Goal: Information Seeking & Learning: Check status

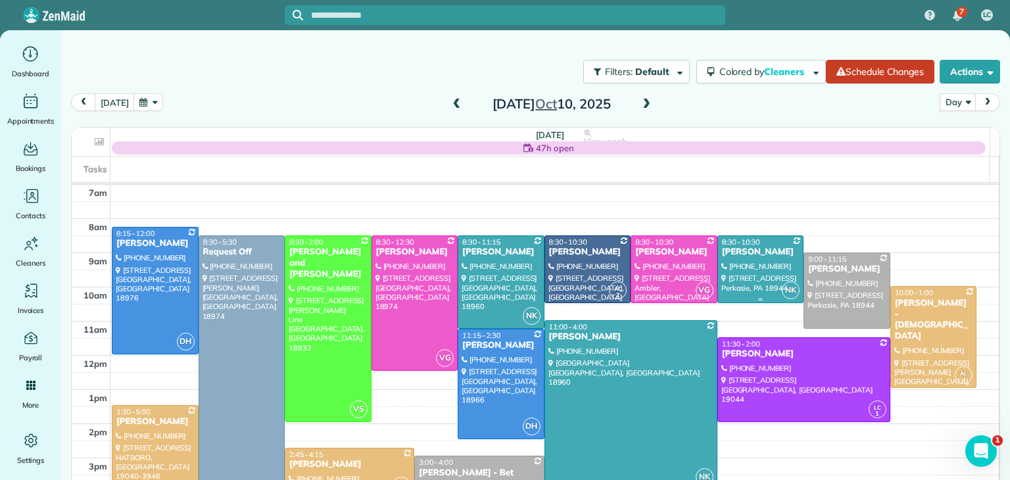
click at [718, 236] on div at bounding box center [760, 269] width 85 height 66
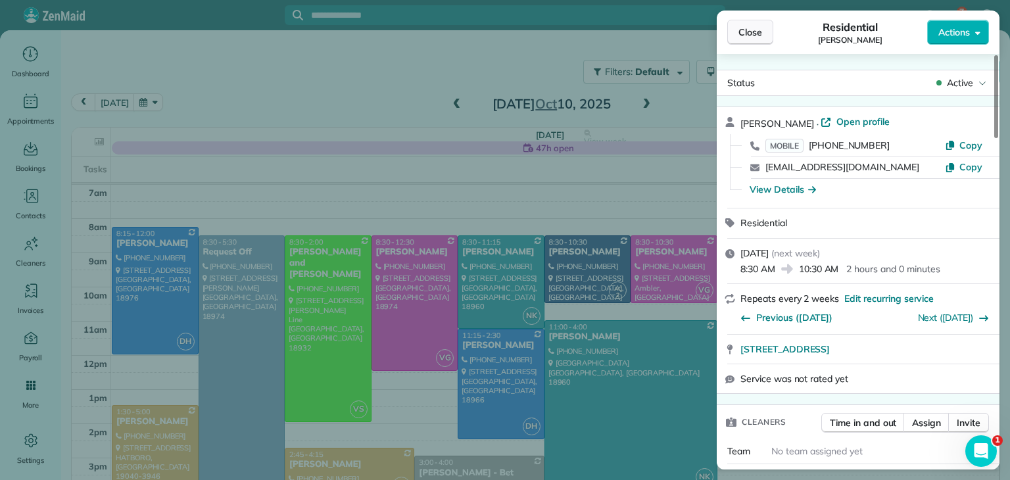
click at [763, 31] on button "Close" at bounding box center [750, 32] width 46 height 25
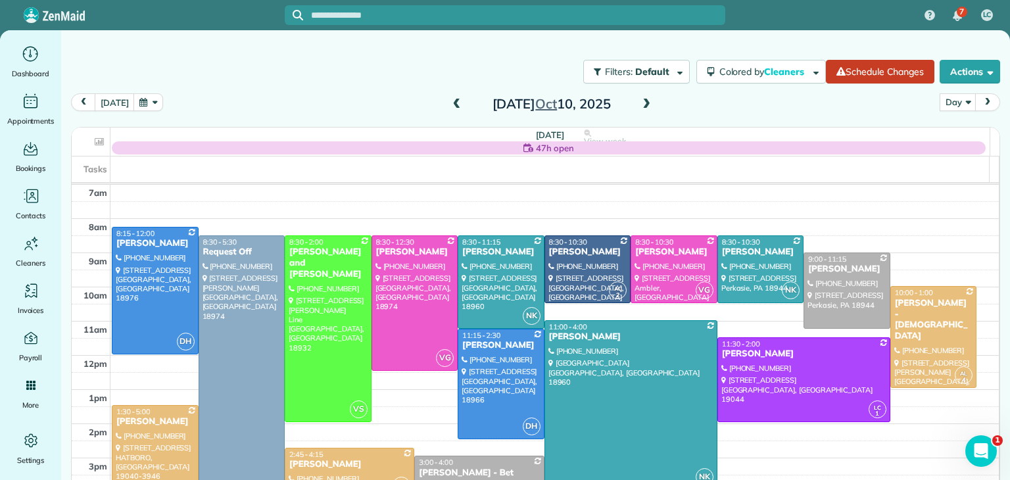
click at [454, 107] on span at bounding box center [457, 105] width 14 height 12
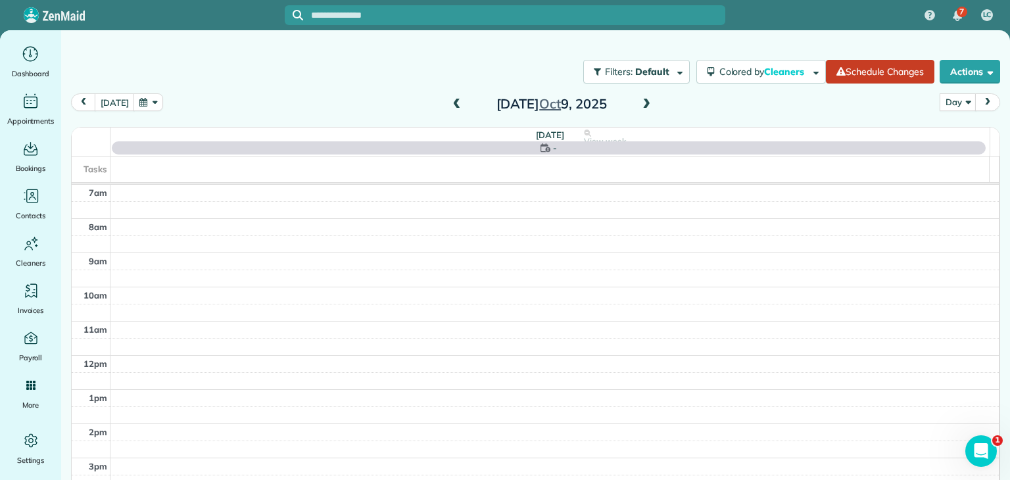
click at [454, 107] on span at bounding box center [457, 105] width 14 height 12
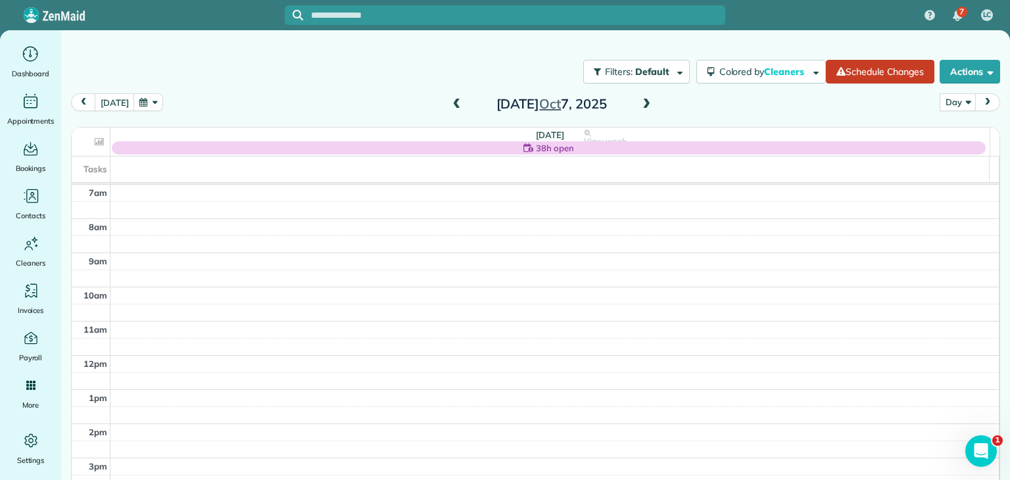
click at [454, 107] on span at bounding box center [457, 105] width 14 height 12
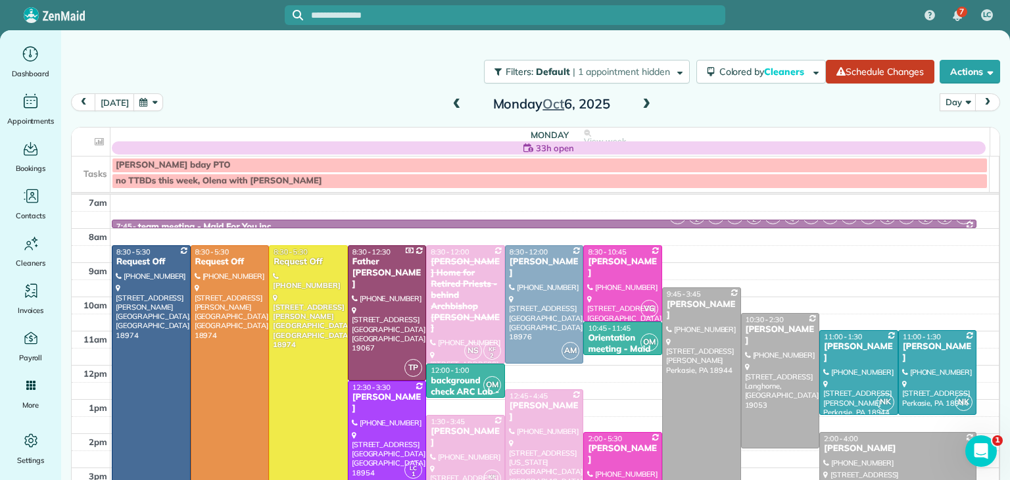
click at [454, 107] on span at bounding box center [457, 105] width 14 height 12
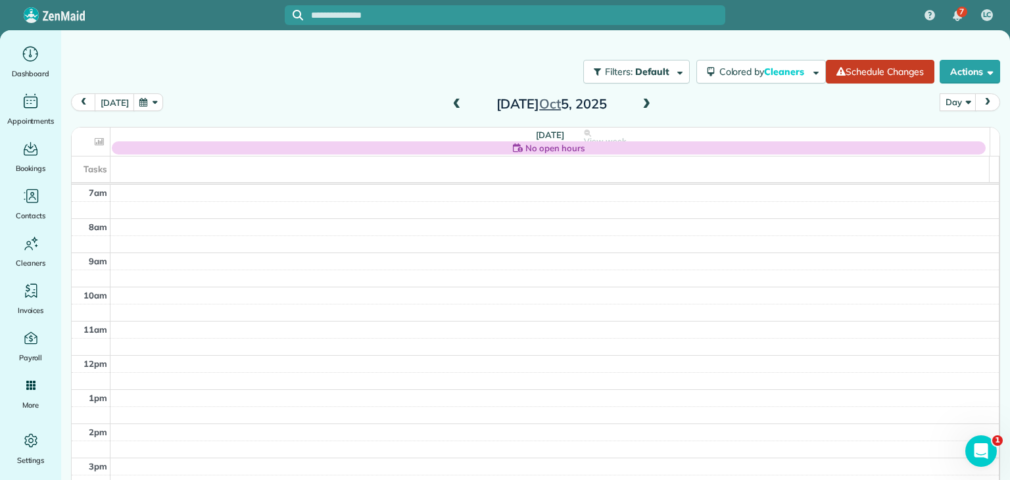
click at [454, 107] on span at bounding box center [457, 105] width 14 height 12
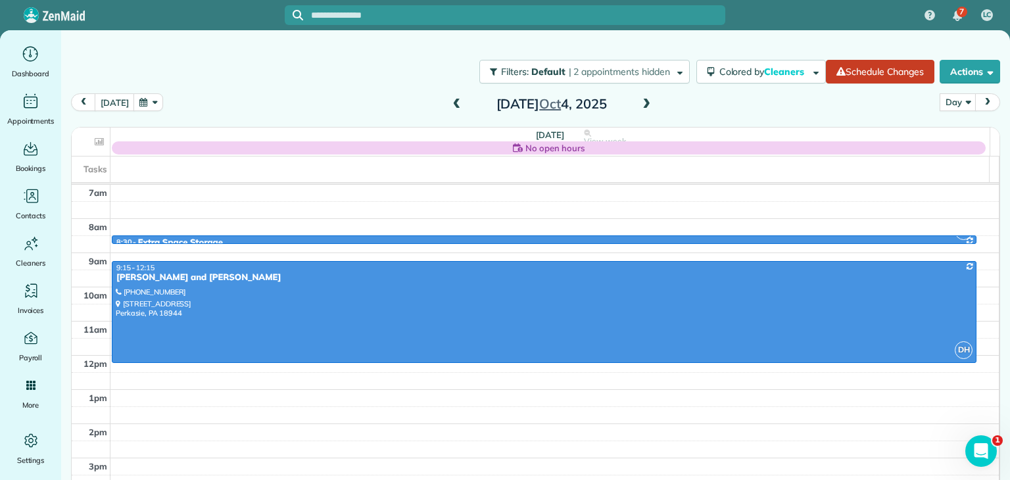
click at [454, 107] on span at bounding box center [457, 105] width 14 height 12
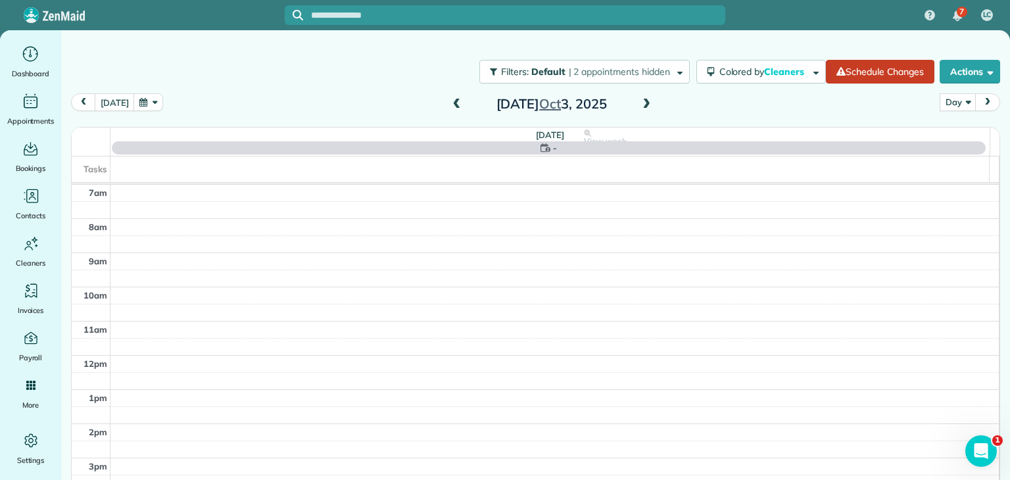
click at [454, 107] on span at bounding box center [457, 105] width 14 height 12
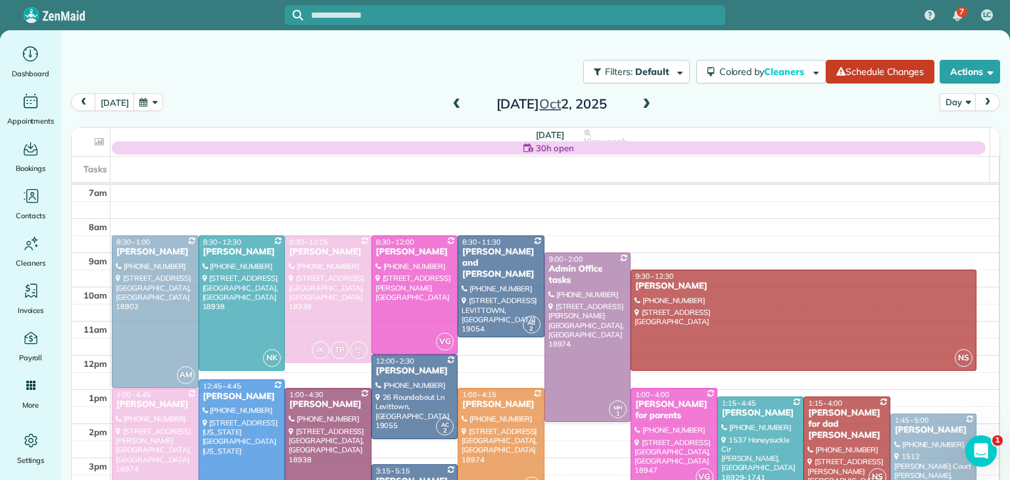
click at [454, 107] on span at bounding box center [457, 105] width 14 height 12
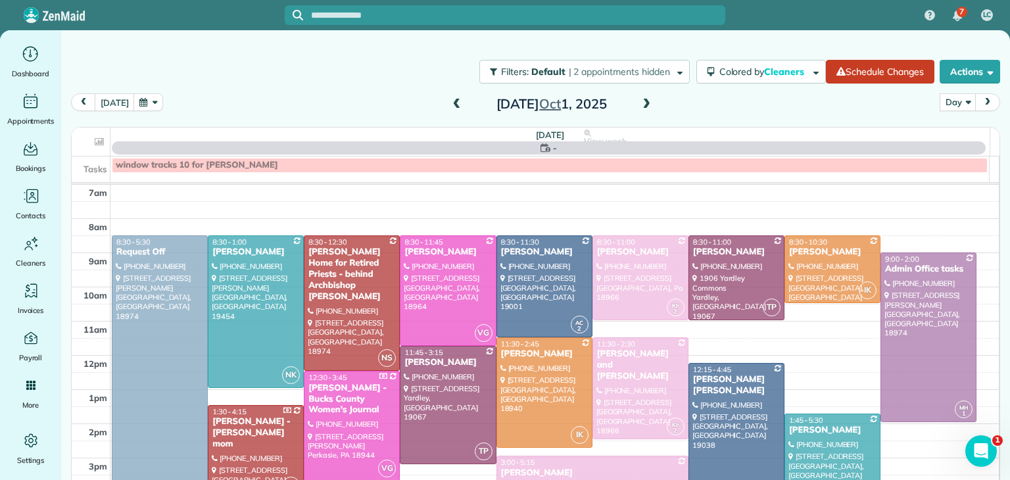
click at [454, 107] on span at bounding box center [457, 105] width 14 height 12
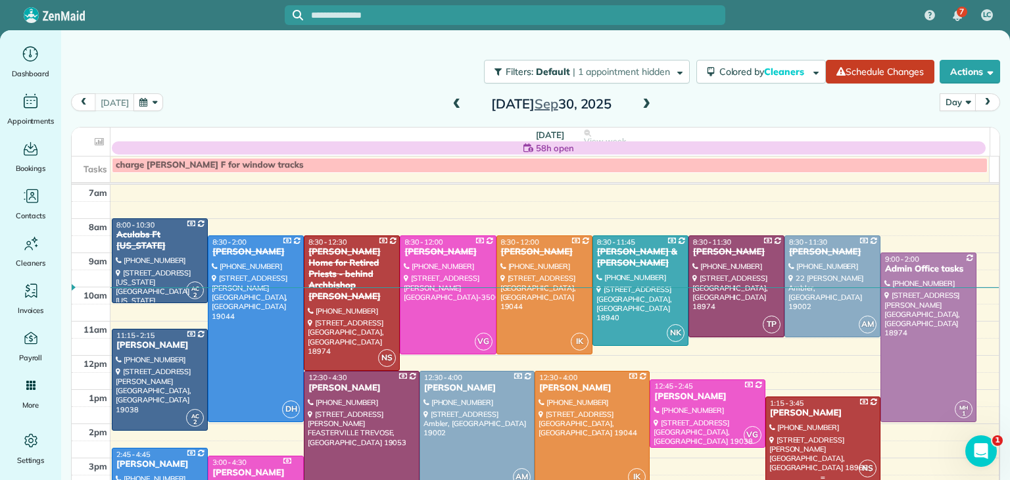
click at [787, 422] on div at bounding box center [823, 439] width 114 height 84
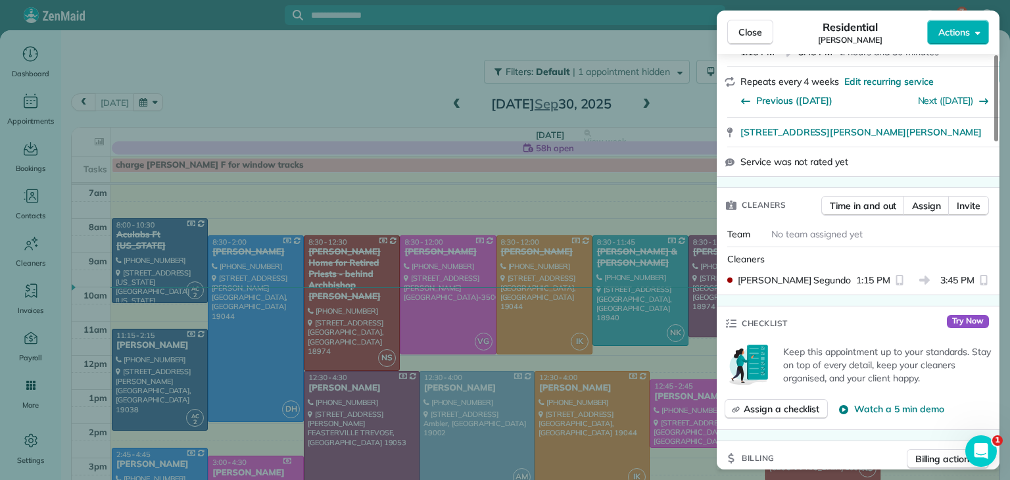
scroll to position [218, 0]
click at [743, 30] on span "Close" at bounding box center [751, 32] width 24 height 13
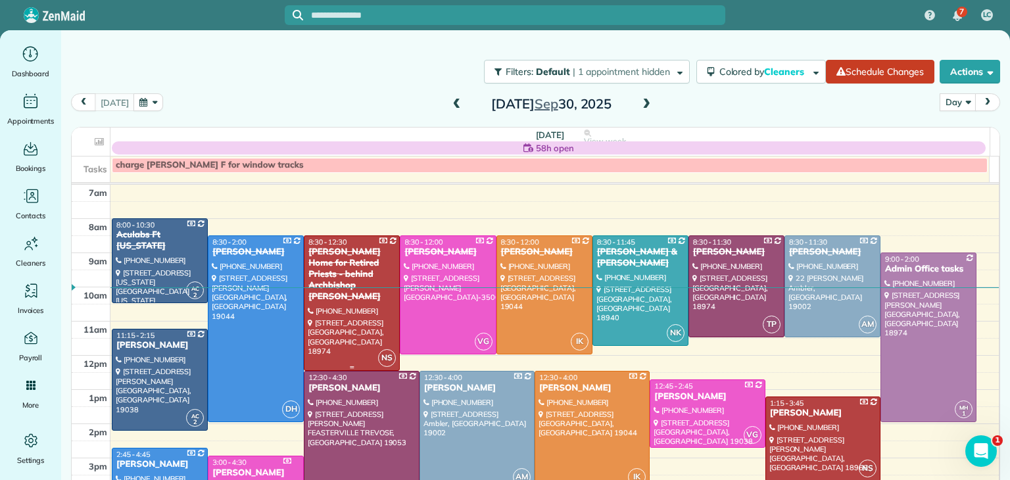
click at [350, 296] on div at bounding box center [352, 303] width 95 height 134
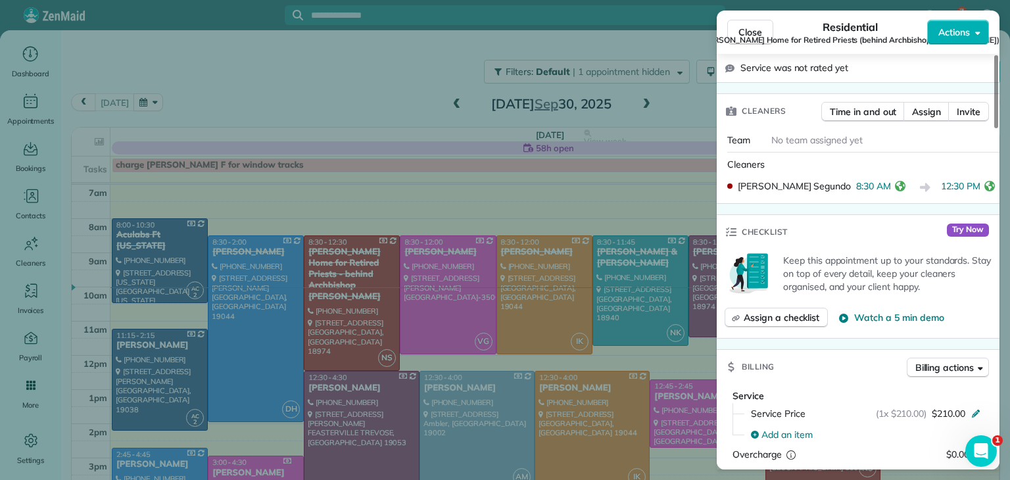
scroll to position [612, 0]
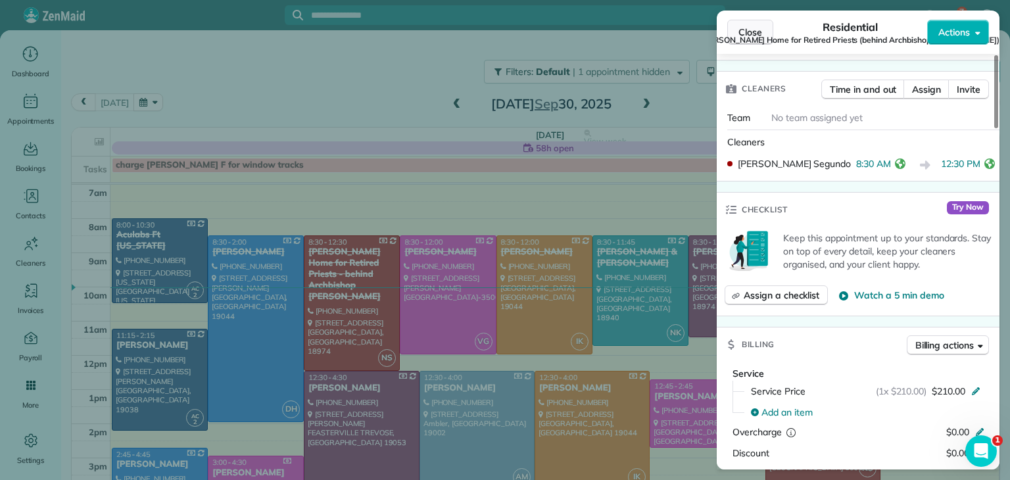
click at [750, 30] on span "Close" at bounding box center [751, 32] width 24 height 13
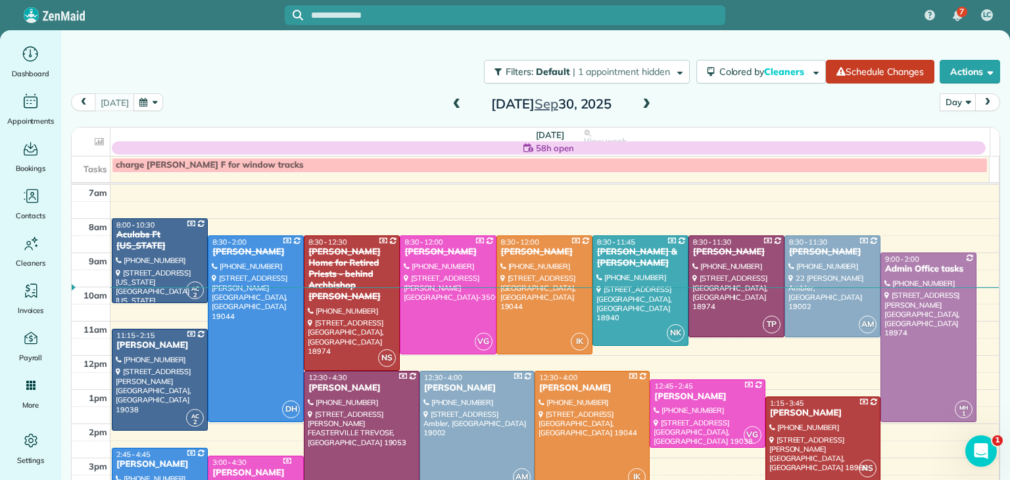
click at [750, 30] on div "7 LC" at bounding box center [505, 15] width 1010 height 30
click at [794, 426] on div at bounding box center [823, 439] width 114 height 84
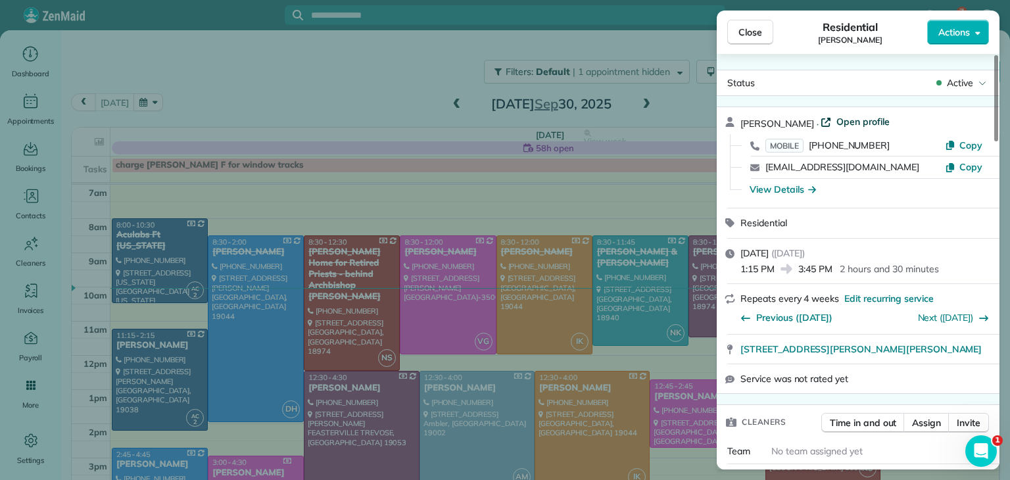
click at [865, 122] on span "Open profile" at bounding box center [863, 121] width 53 height 13
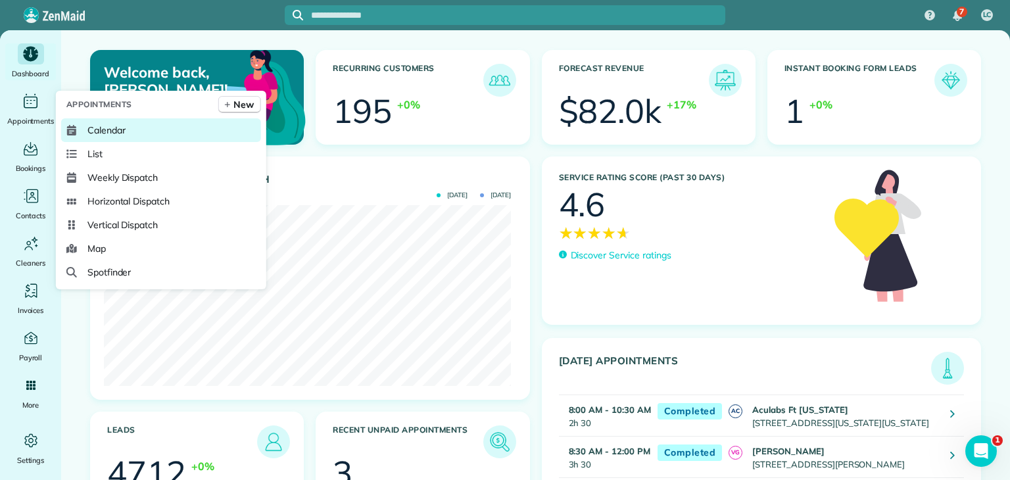
click at [104, 131] on span "Calendar" at bounding box center [106, 130] width 38 height 13
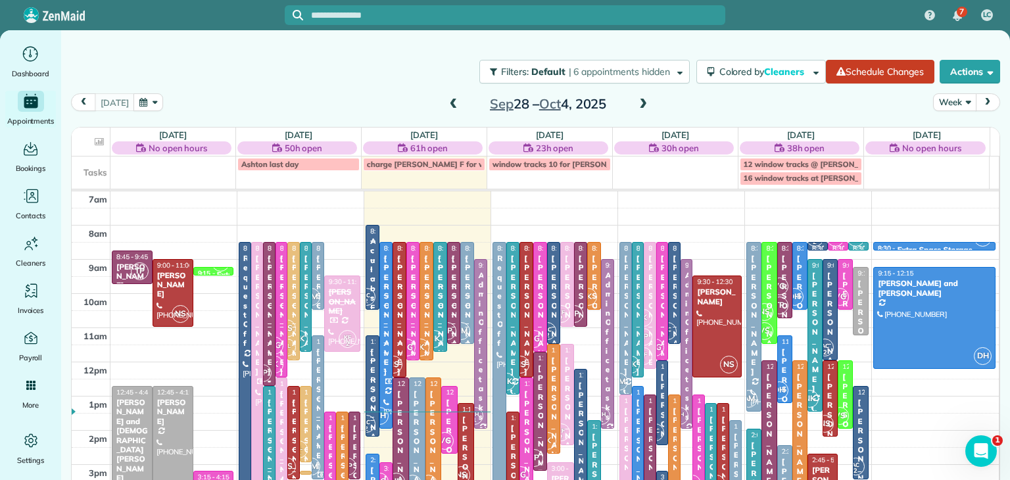
click at [954, 103] on button "Week" at bounding box center [954, 102] width 43 height 18
click at [960, 135] on link "Day" at bounding box center [986, 133] width 104 height 26
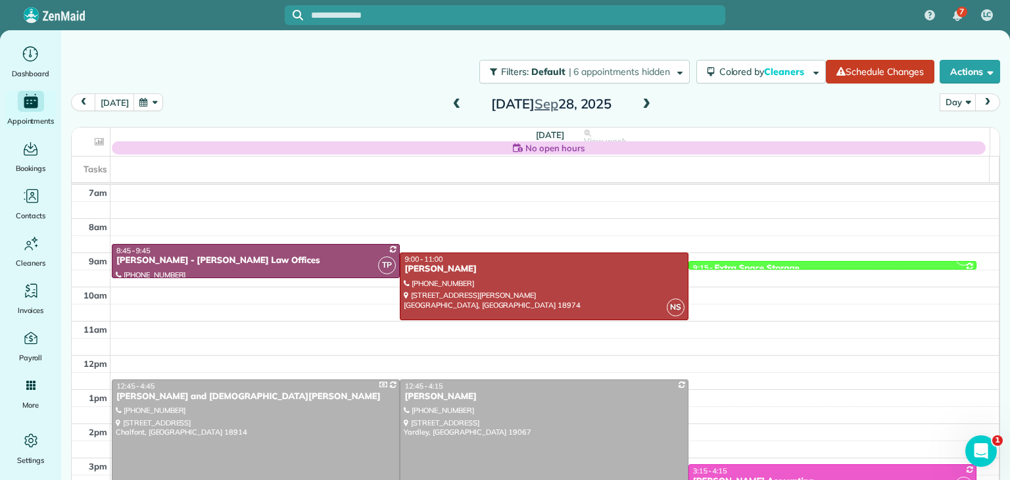
click at [451, 99] on span at bounding box center [457, 105] width 14 height 12
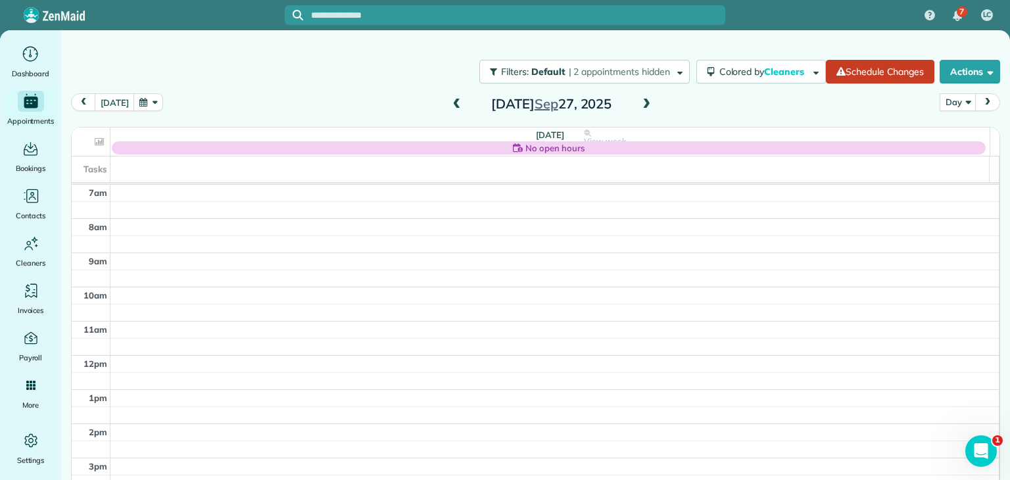
click at [451, 99] on span at bounding box center [457, 105] width 14 height 12
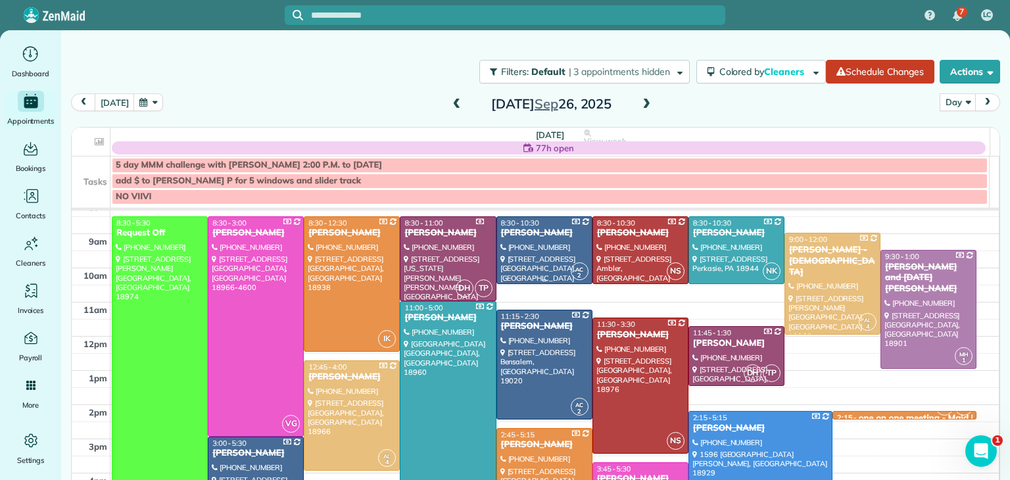
scroll to position [50, 0]
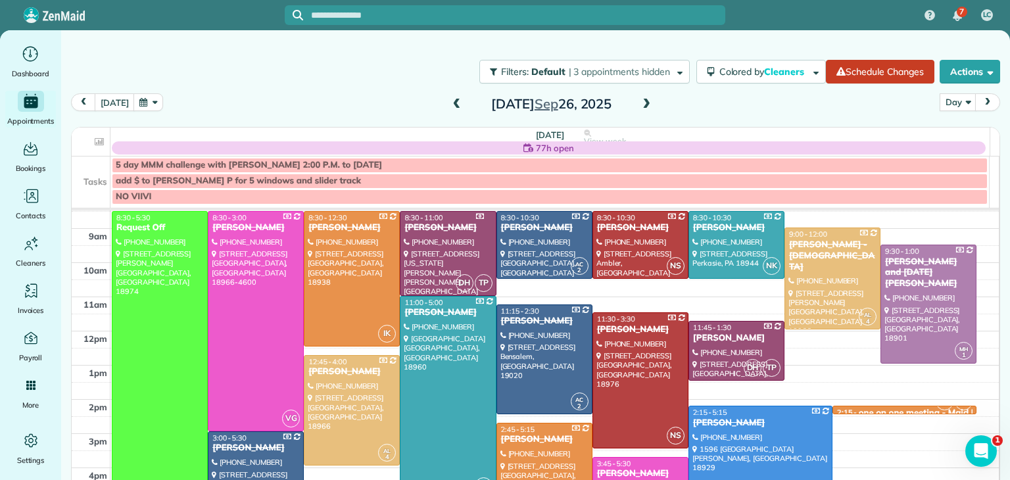
click at [639, 100] on span at bounding box center [646, 105] width 14 height 12
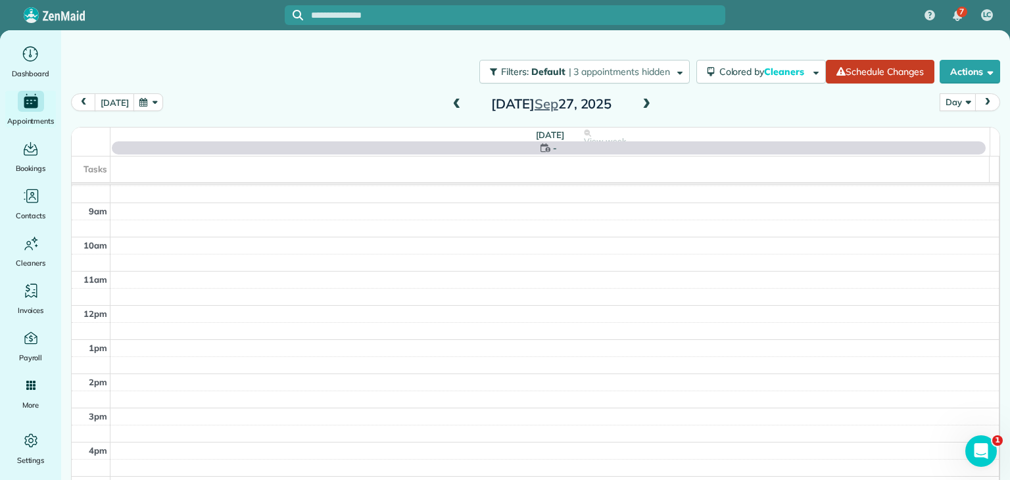
scroll to position [0, 0]
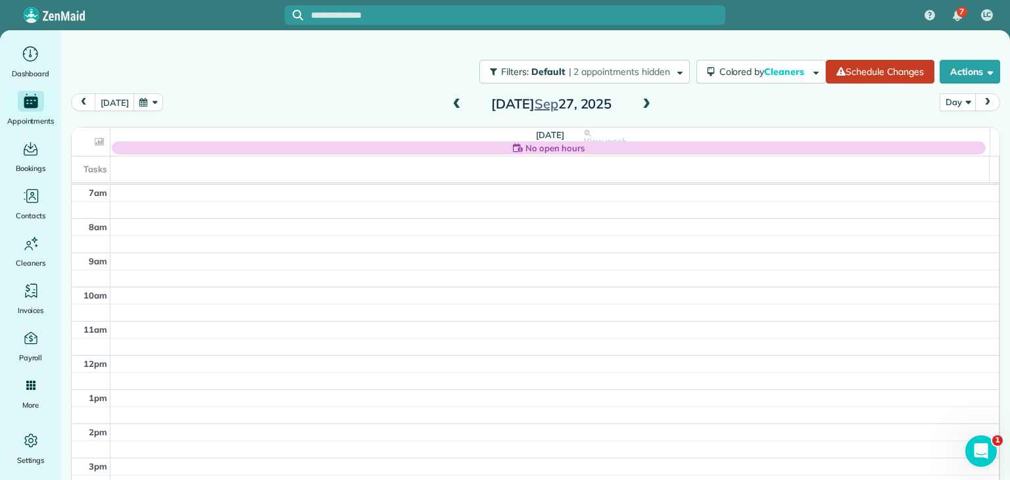
click at [639, 100] on span at bounding box center [646, 105] width 14 height 12
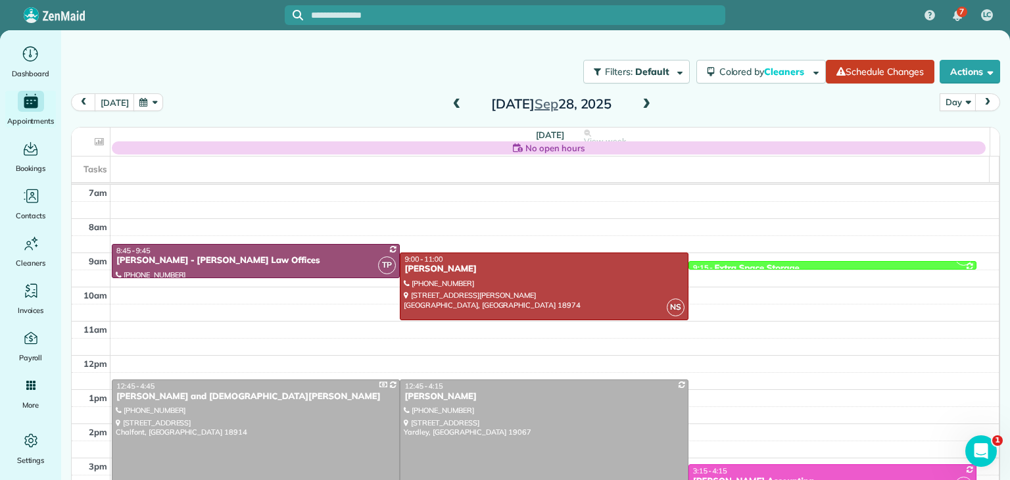
click at [639, 100] on span at bounding box center [646, 105] width 14 height 12
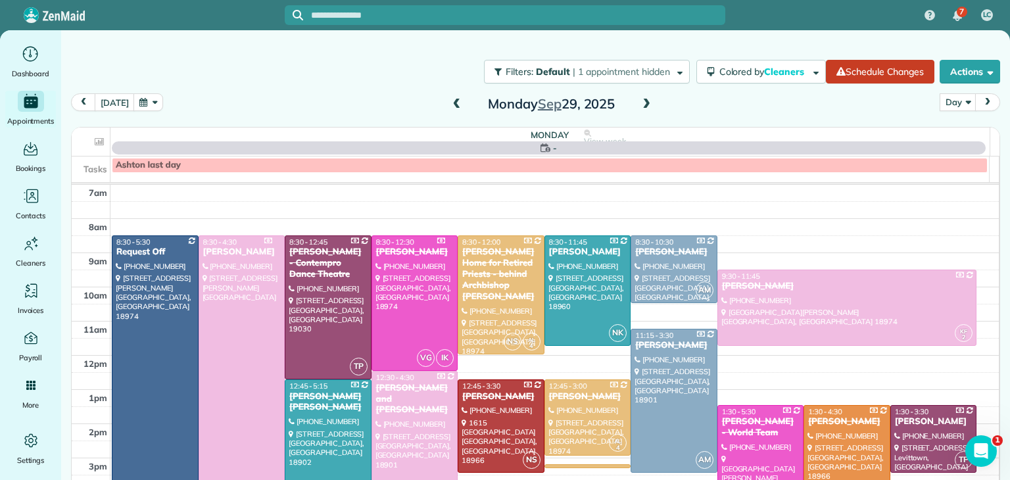
click at [639, 100] on span at bounding box center [646, 105] width 14 height 12
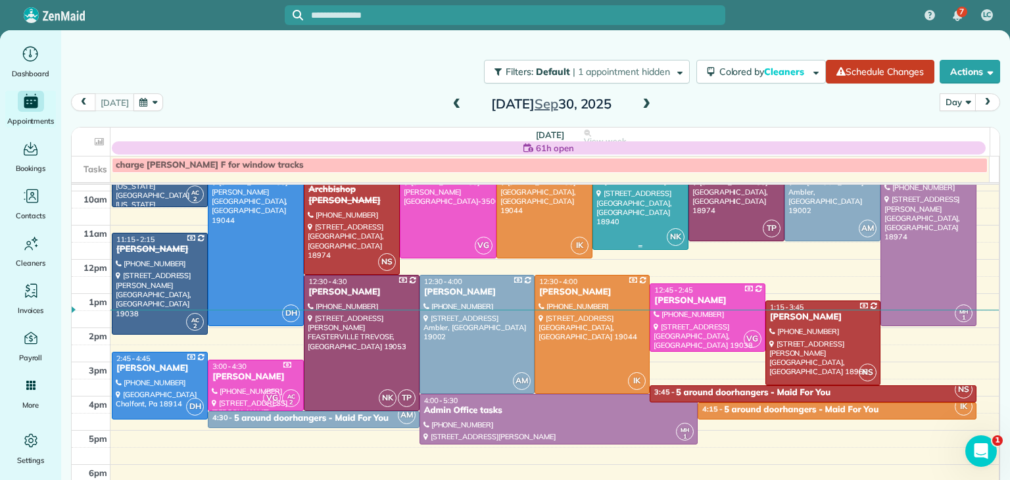
scroll to position [39, 0]
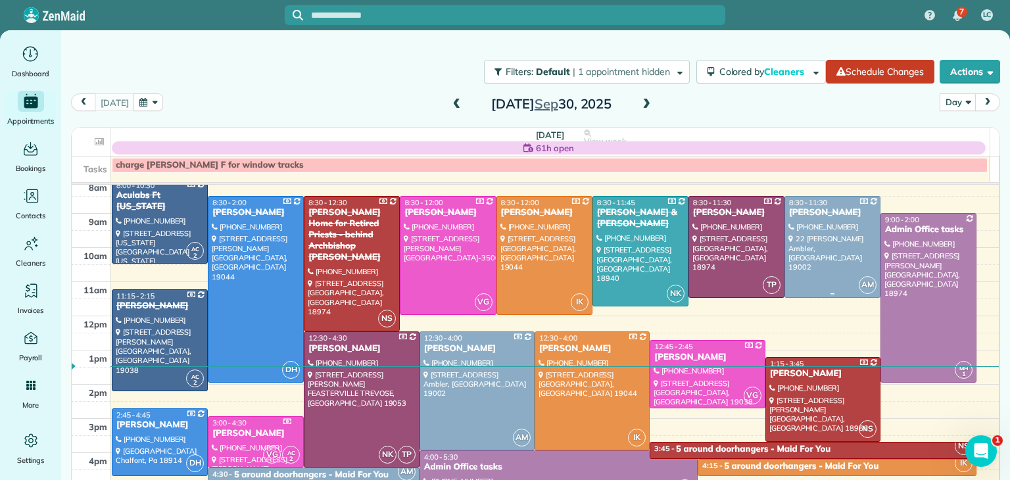
click at [820, 242] on div at bounding box center [832, 247] width 95 height 101
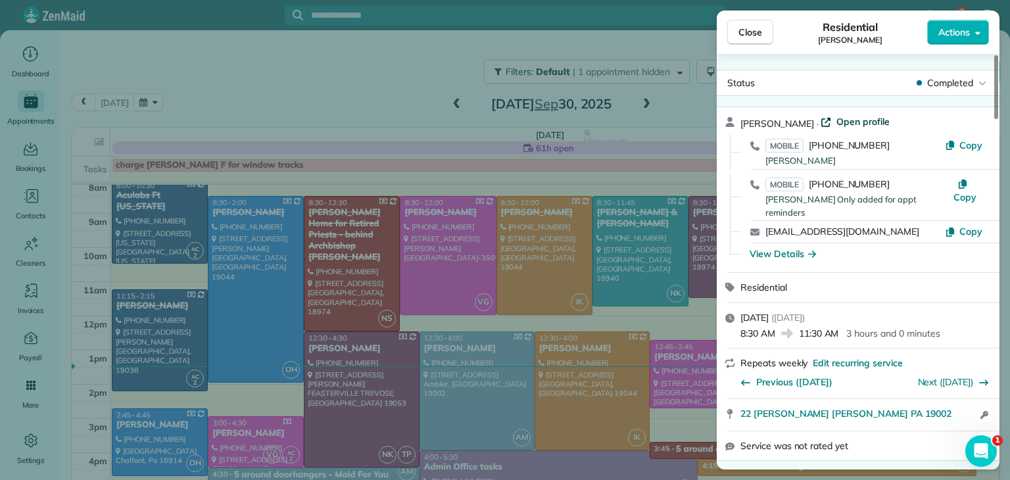
click at [846, 120] on span "Open profile" at bounding box center [863, 121] width 53 height 13
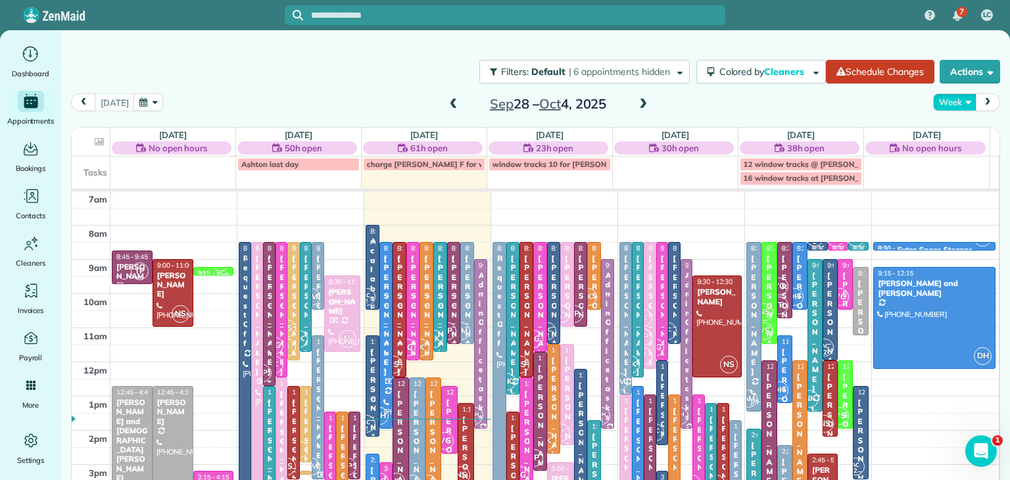
click at [943, 109] on button "Week" at bounding box center [954, 102] width 43 height 18
click at [962, 139] on link "Day" at bounding box center [986, 133] width 104 height 26
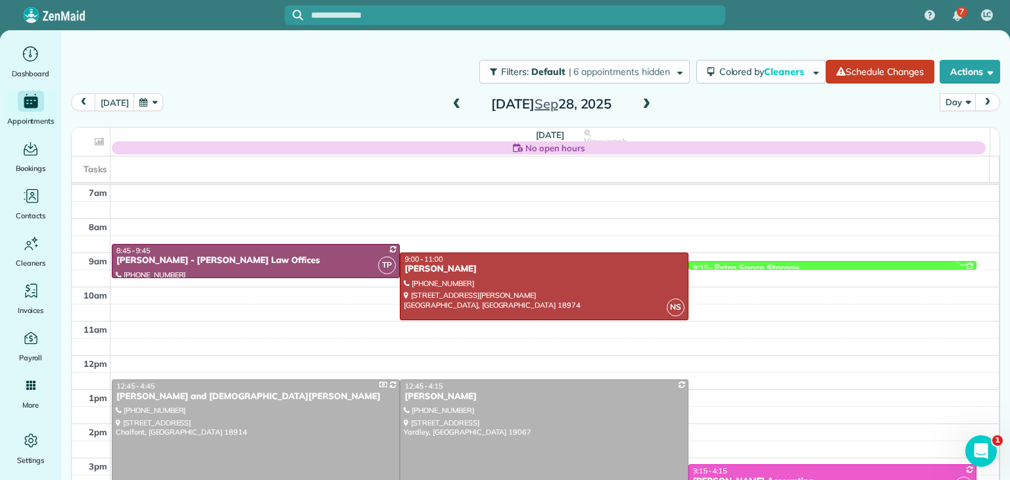
click at [639, 106] on span at bounding box center [646, 105] width 14 height 12
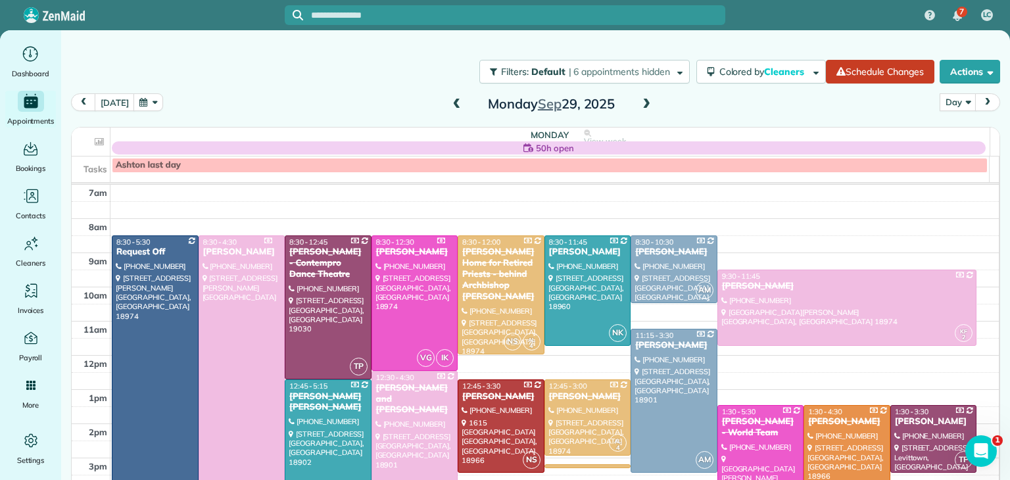
click at [639, 106] on span at bounding box center [646, 105] width 14 height 12
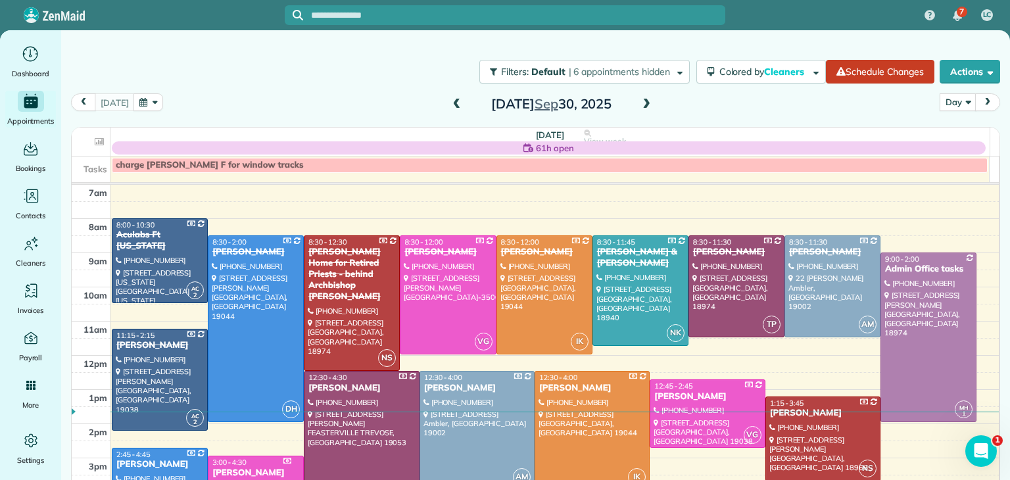
click at [639, 106] on span at bounding box center [646, 105] width 14 height 12
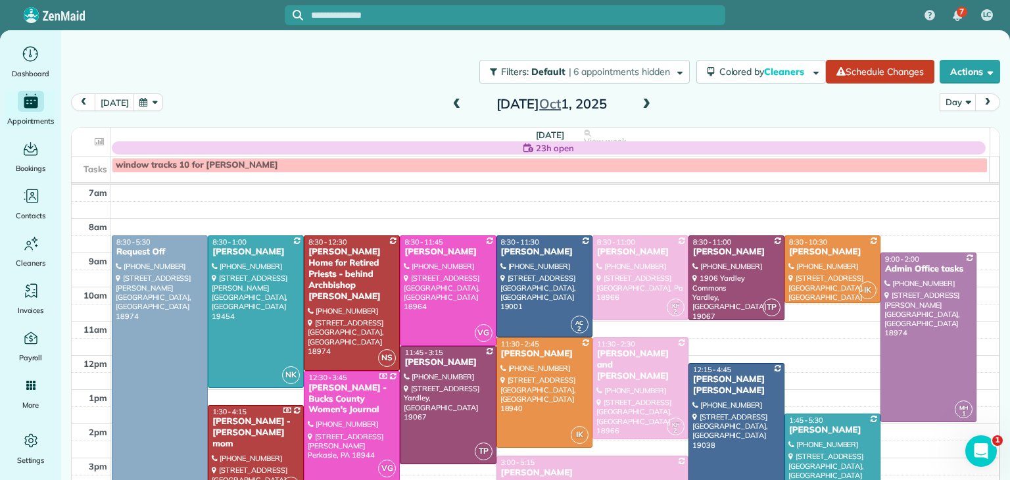
click at [639, 106] on span at bounding box center [646, 105] width 14 height 12
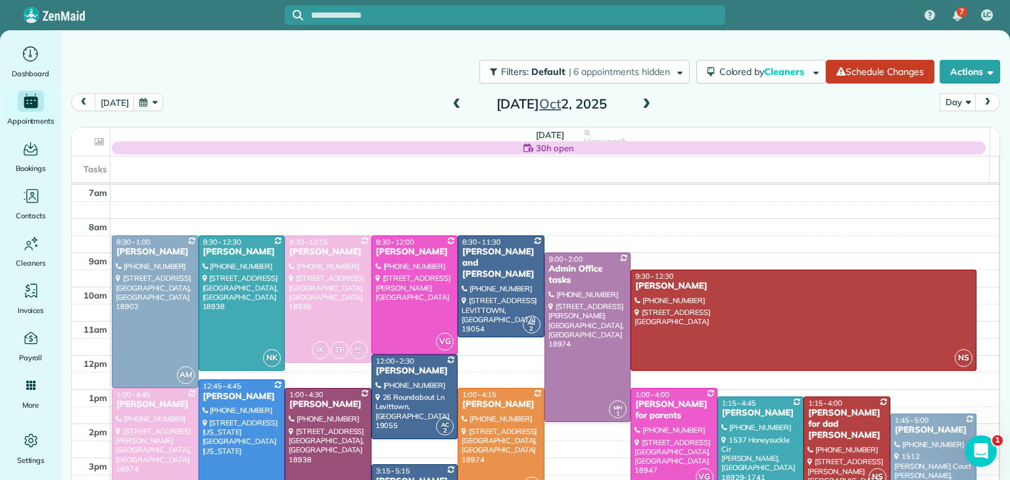
click at [639, 106] on span at bounding box center [646, 105] width 14 height 12
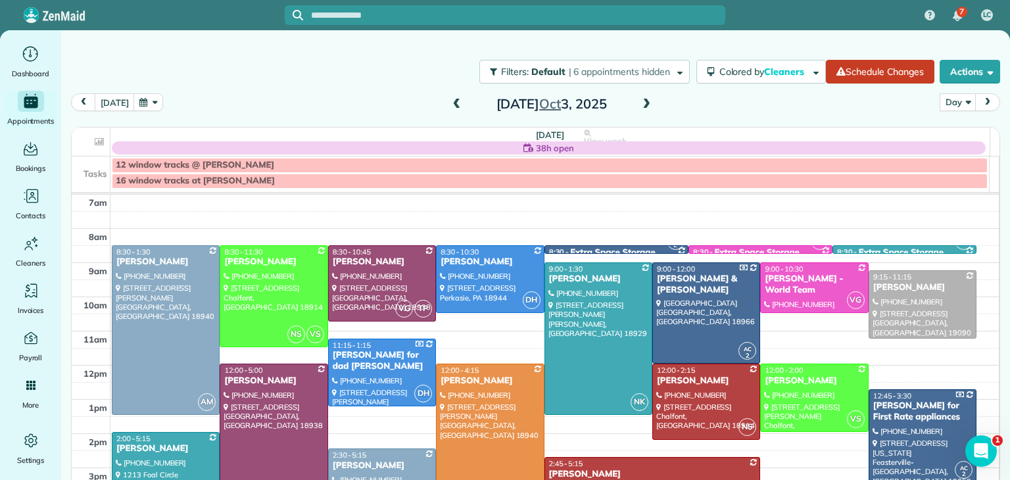
click at [639, 106] on span at bounding box center [646, 105] width 14 height 12
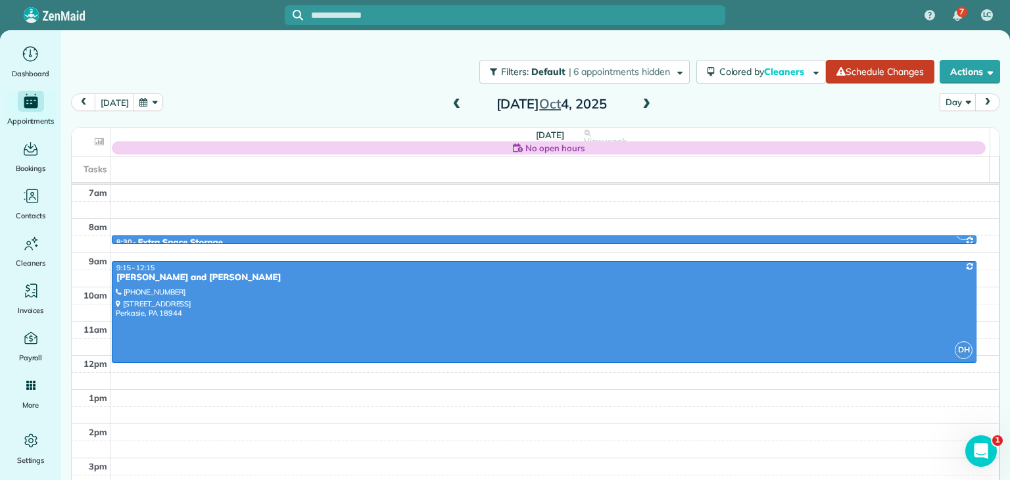
click at [639, 106] on span at bounding box center [646, 105] width 14 height 12
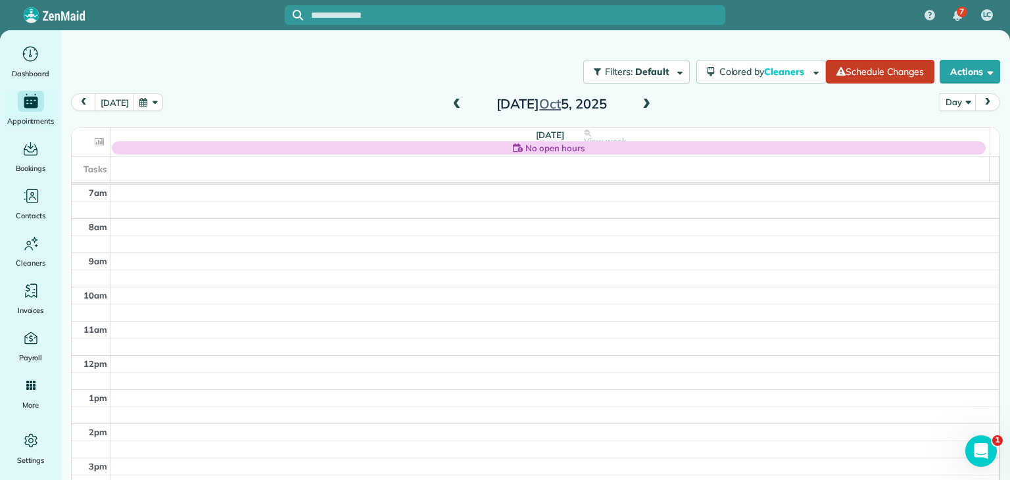
click at [639, 106] on span at bounding box center [646, 105] width 14 height 12
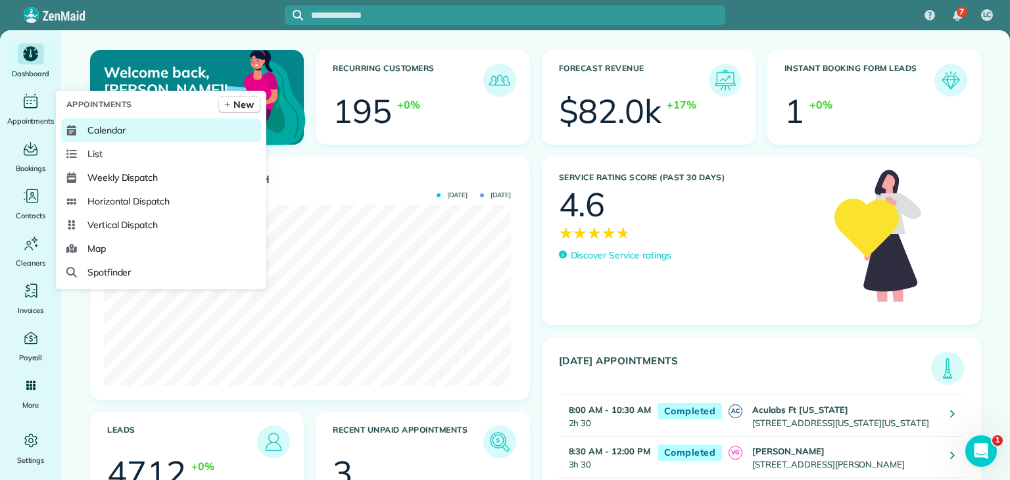
click at [112, 124] on span "Calendar" at bounding box center [106, 130] width 38 height 13
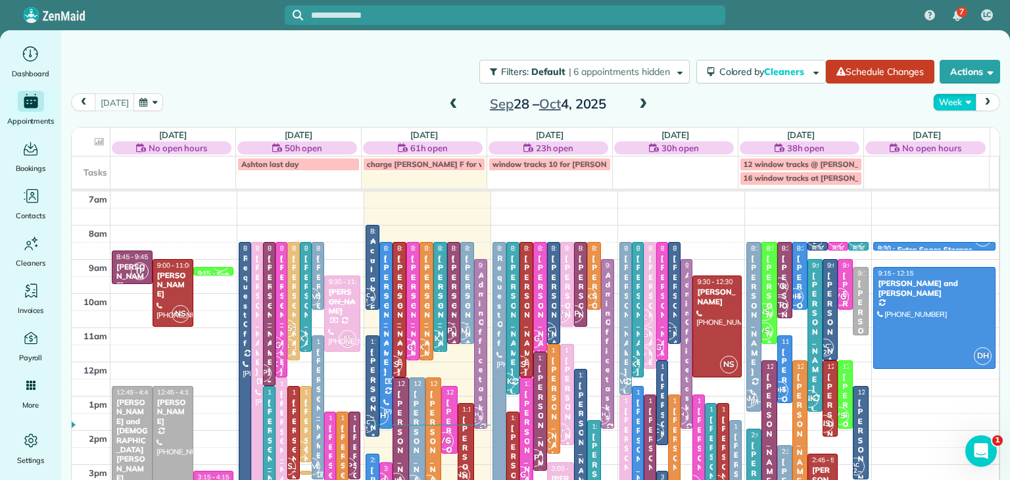
click at [954, 95] on button "Week" at bounding box center [954, 102] width 43 height 18
click at [951, 138] on link "Day" at bounding box center [986, 133] width 104 height 26
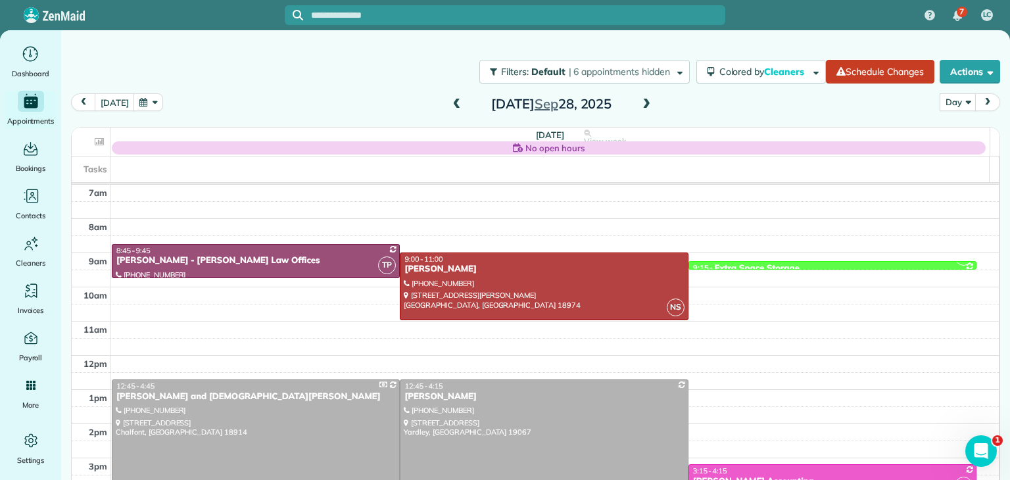
click at [639, 101] on span at bounding box center [646, 105] width 14 height 12
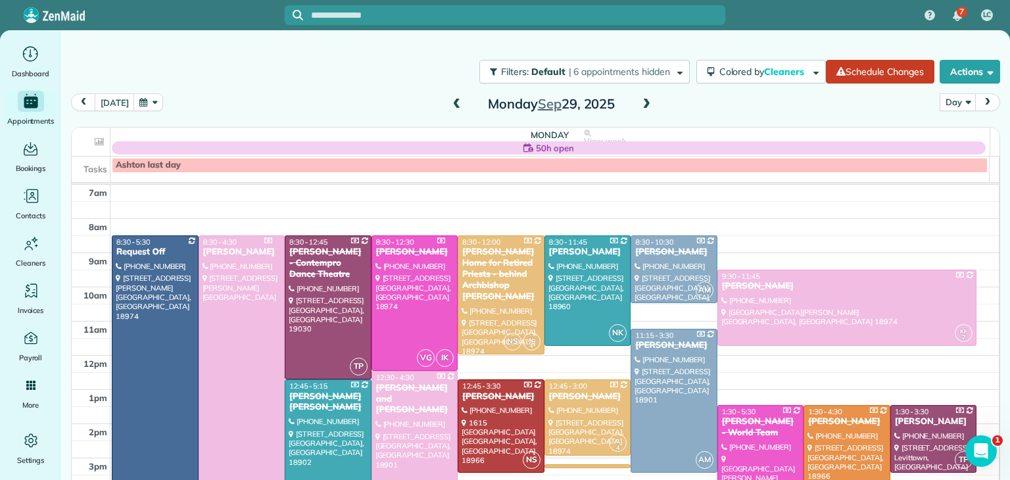
click at [639, 101] on span at bounding box center [646, 105] width 14 height 12
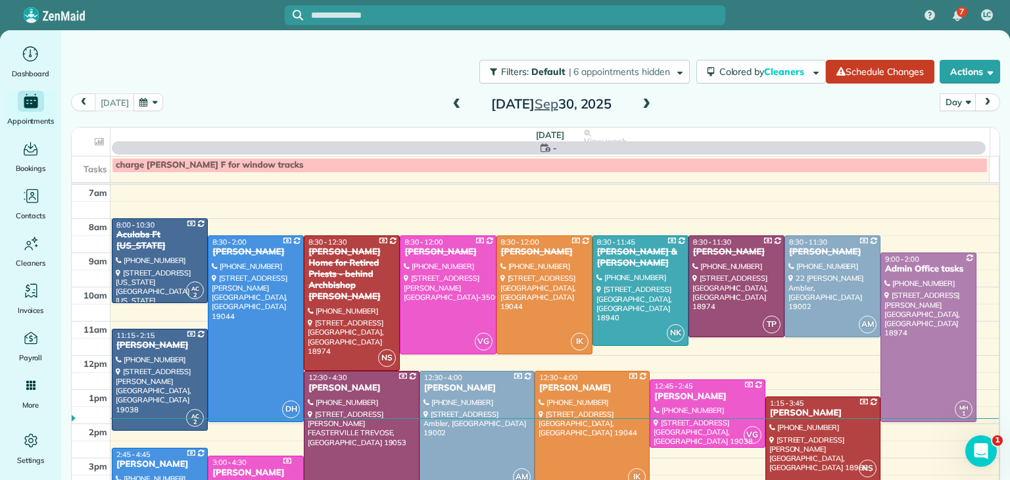
click at [639, 101] on span at bounding box center [646, 105] width 14 height 12
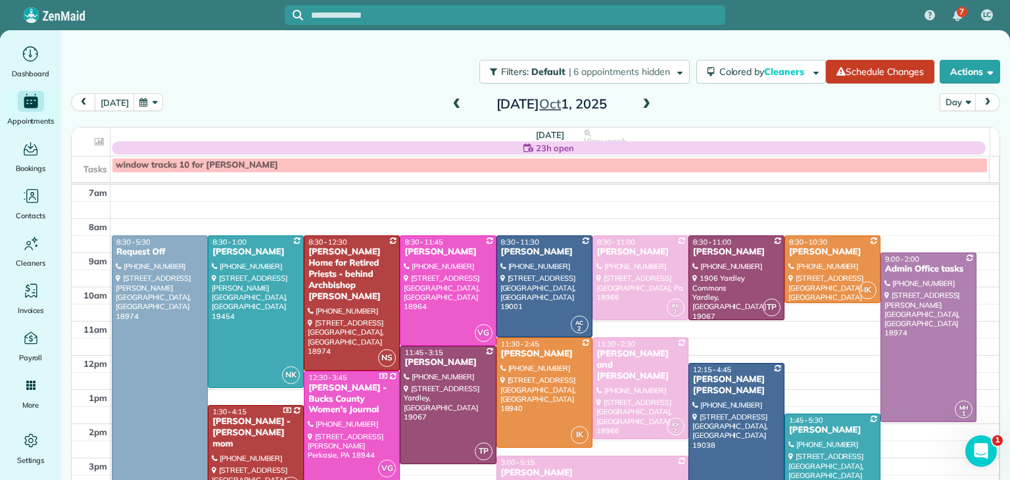
click at [639, 101] on span at bounding box center [646, 105] width 14 height 12
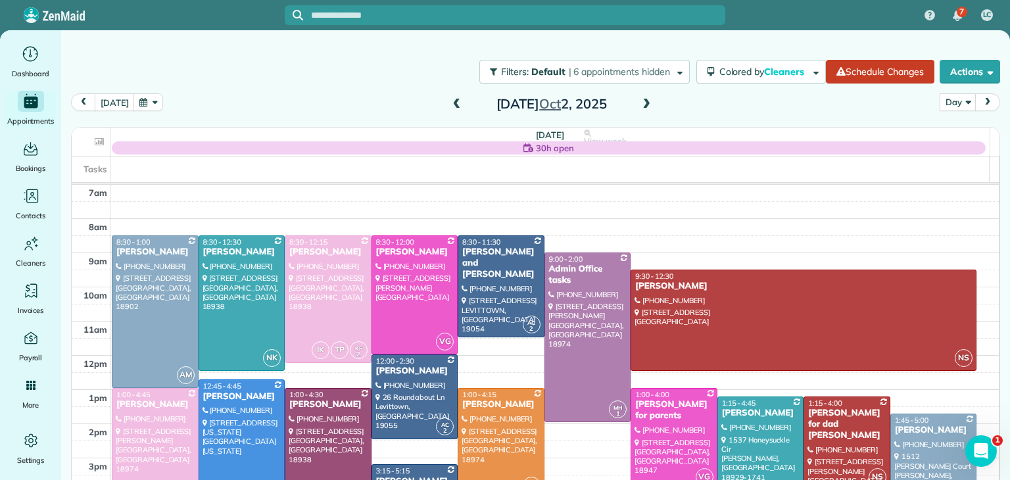
click at [639, 101] on span at bounding box center [646, 105] width 14 height 12
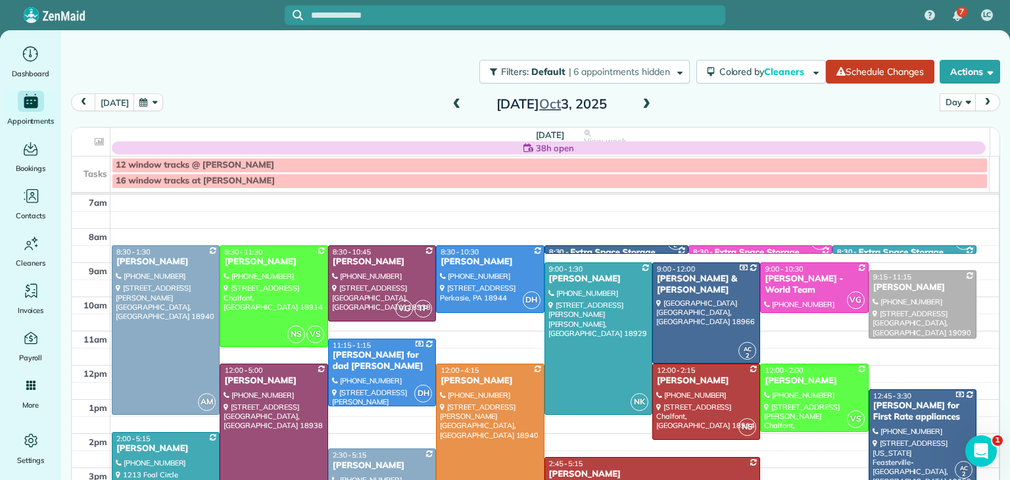
click at [639, 101] on span at bounding box center [646, 105] width 14 height 12
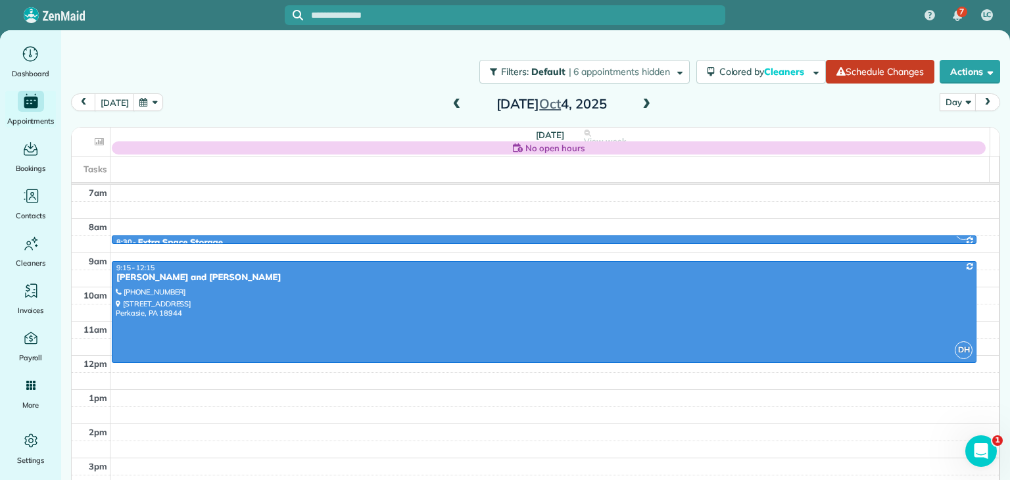
click at [639, 101] on span at bounding box center [646, 105] width 14 height 12
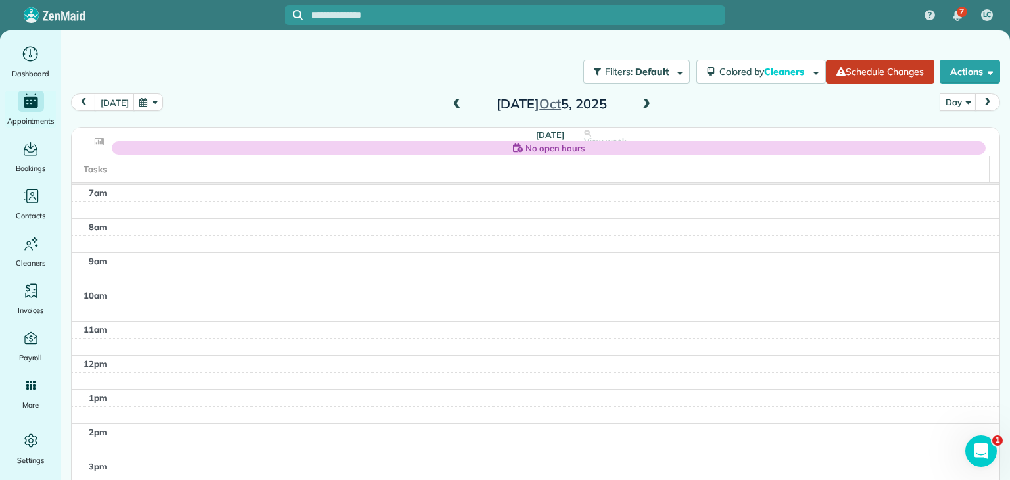
click at [639, 101] on span at bounding box center [646, 105] width 14 height 12
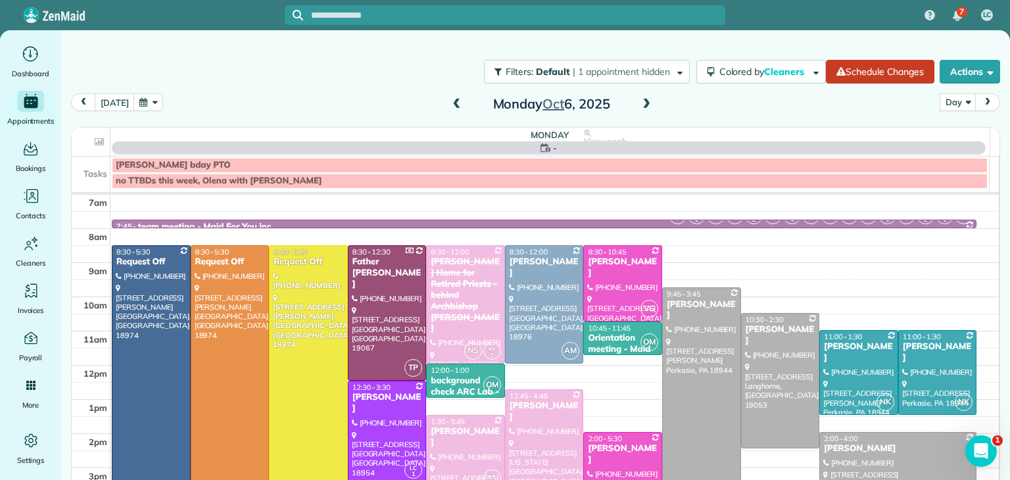
click at [639, 101] on span at bounding box center [646, 105] width 14 height 12
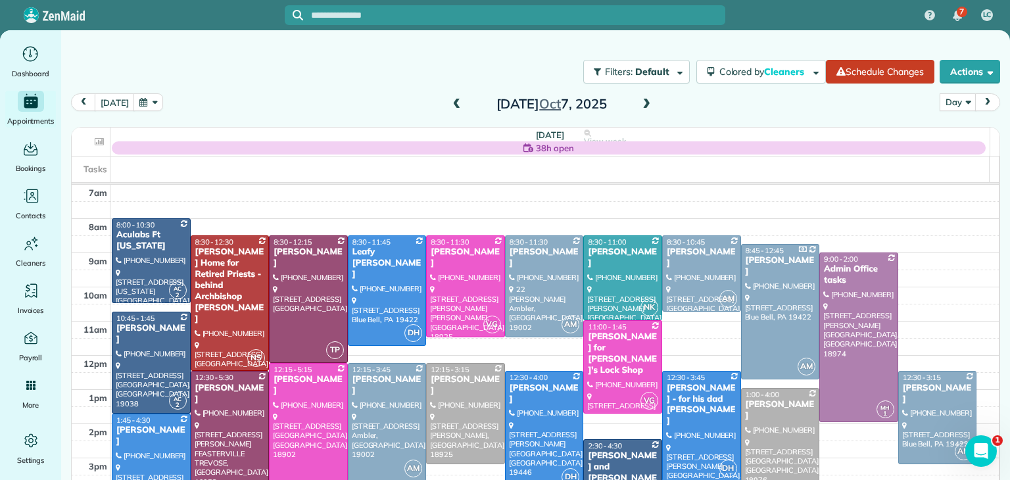
click at [639, 101] on span at bounding box center [646, 105] width 14 height 12
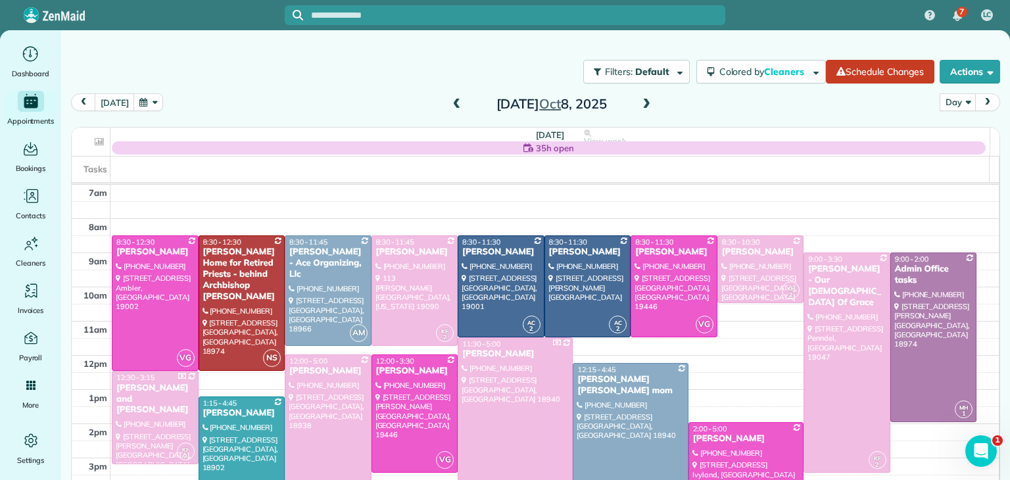
click at [639, 101] on span at bounding box center [646, 105] width 14 height 12
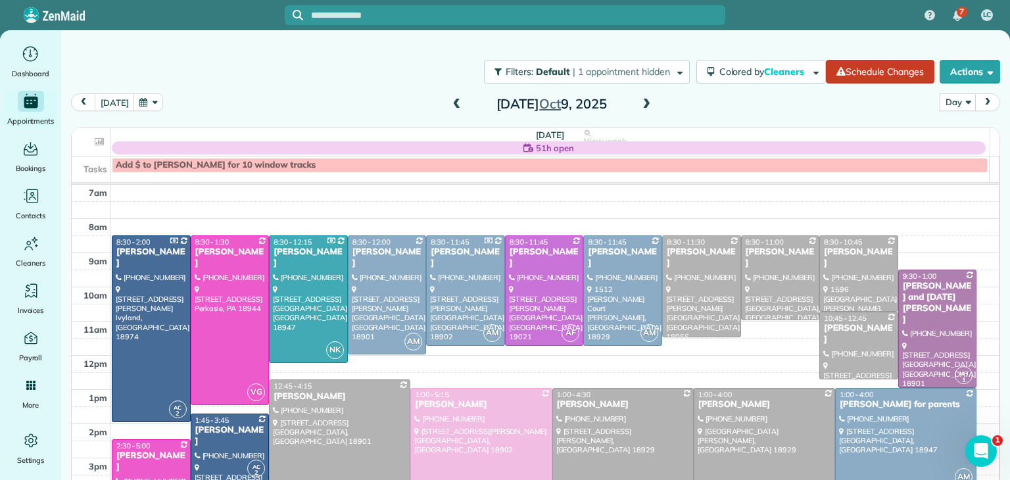
click at [639, 101] on span at bounding box center [646, 105] width 14 height 12
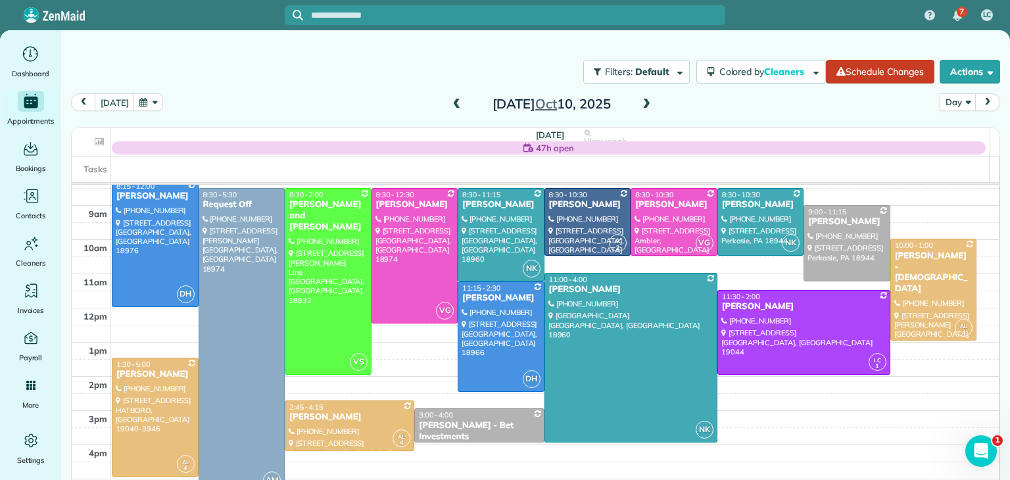
scroll to position [49, 0]
